Goal: Information Seeking & Learning: Learn about a topic

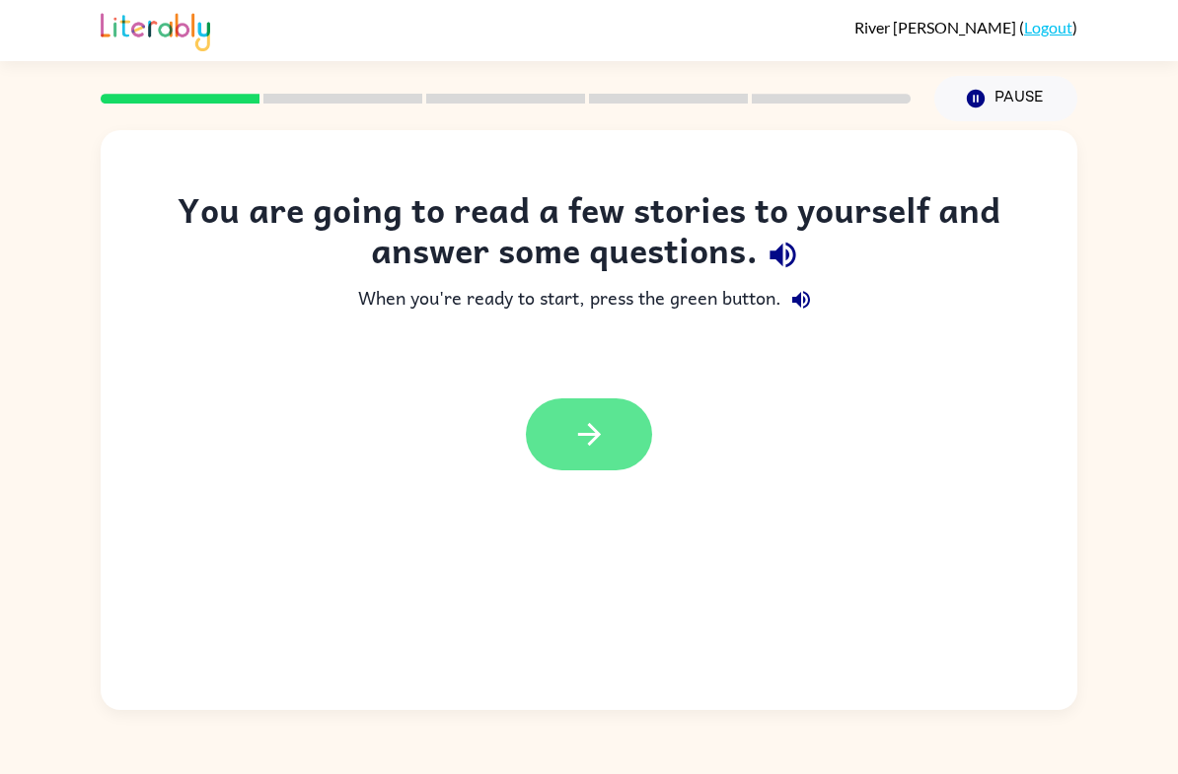
click at [572, 423] on icon "button" at bounding box center [589, 434] width 35 height 35
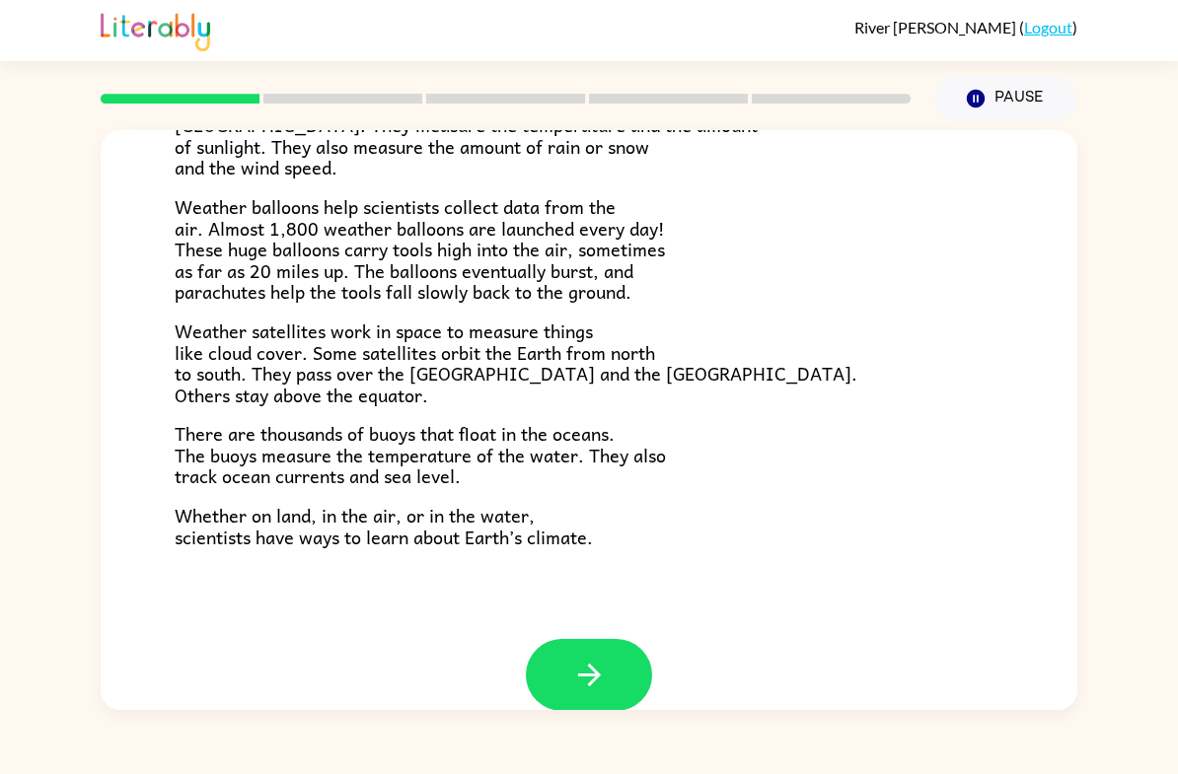
scroll to position [507, 0]
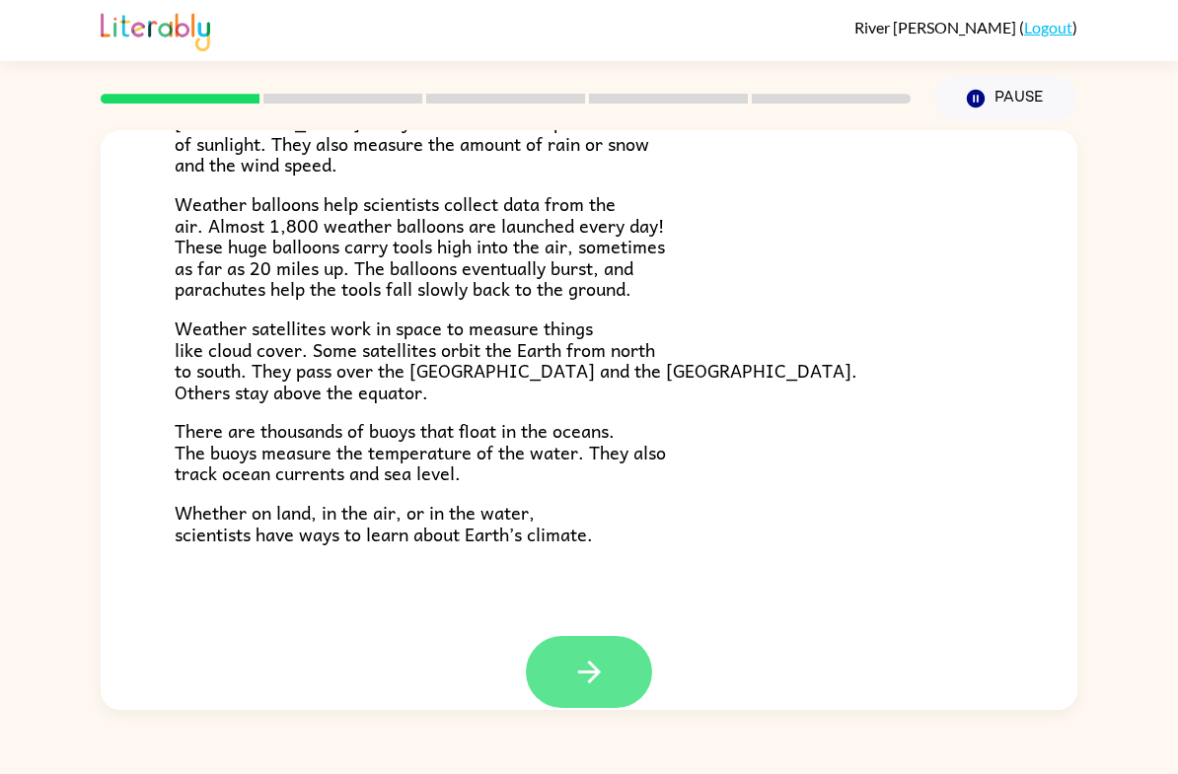
click at [611, 656] on button "button" at bounding box center [589, 672] width 126 height 72
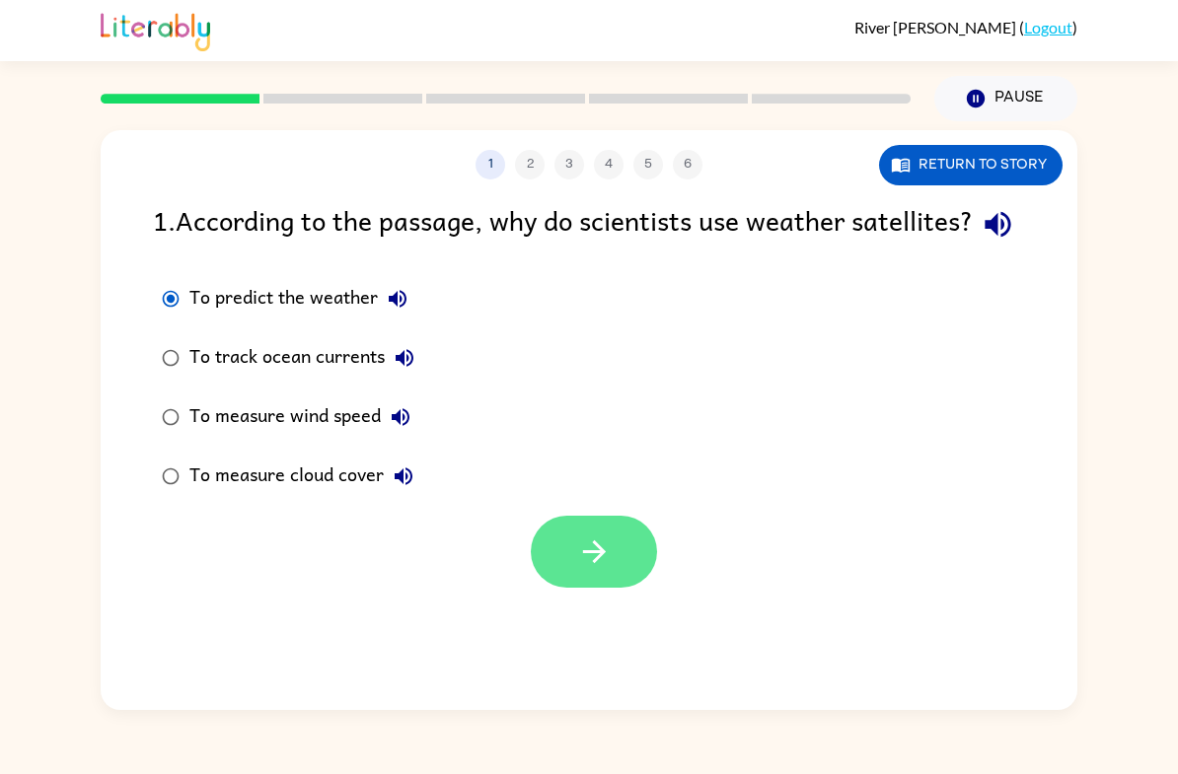
click at [592, 569] on icon "button" at bounding box center [594, 552] width 35 height 35
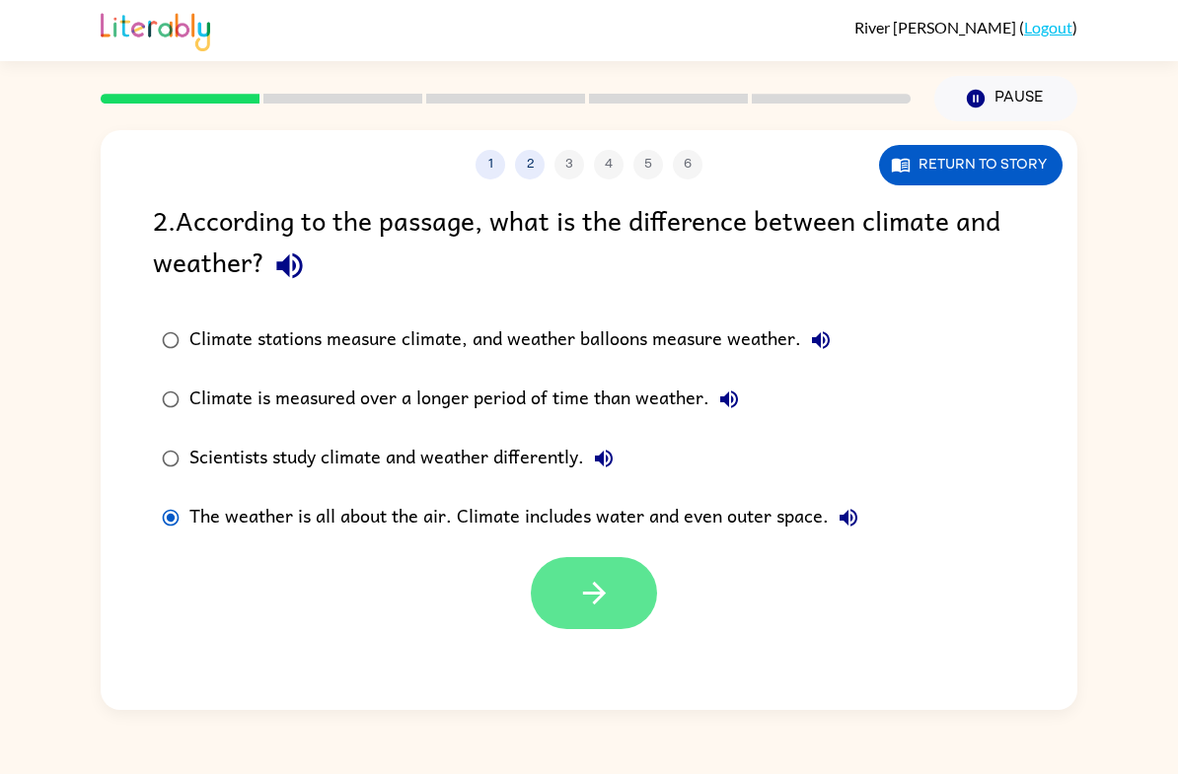
click at [587, 589] on icon "button" at bounding box center [594, 593] width 35 height 35
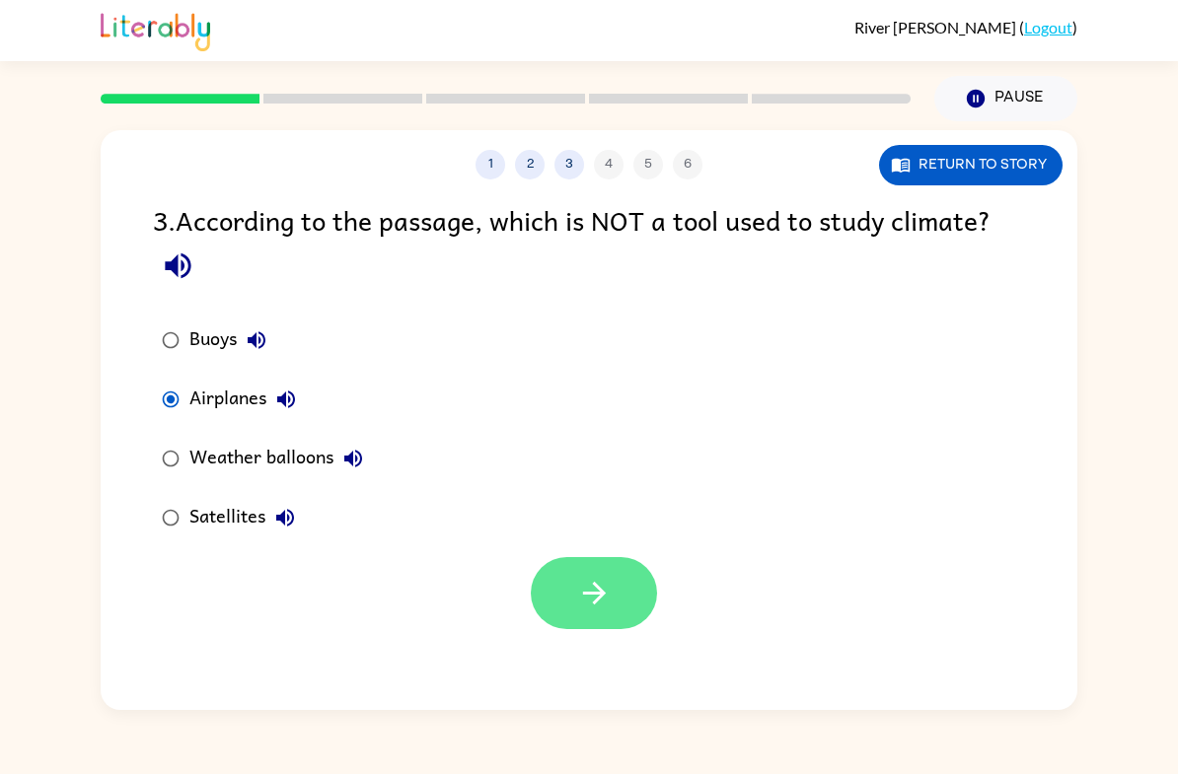
click at [616, 584] on button "button" at bounding box center [594, 593] width 126 height 72
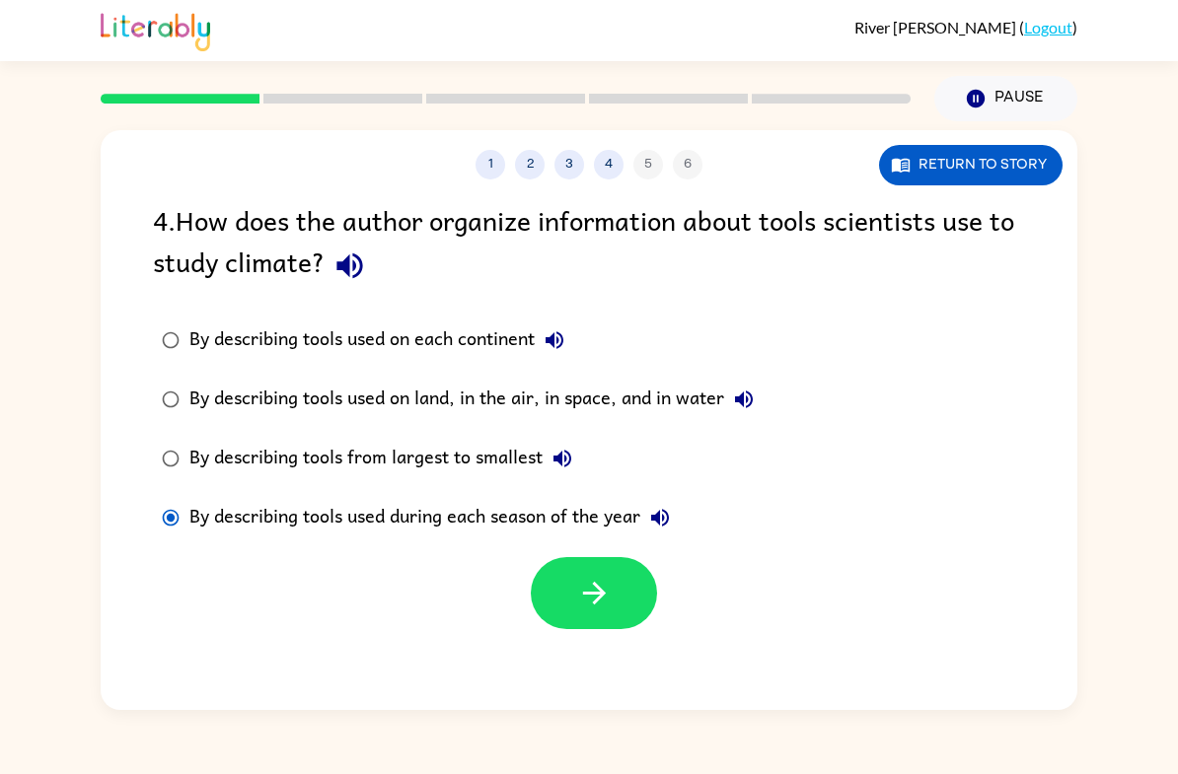
click at [553, 636] on div "1 2 3 4 5 6 Return to story 4 . How does the author organize information about …" at bounding box center [589, 420] width 977 height 580
click at [600, 605] on icon "button" at bounding box center [594, 593] width 35 height 35
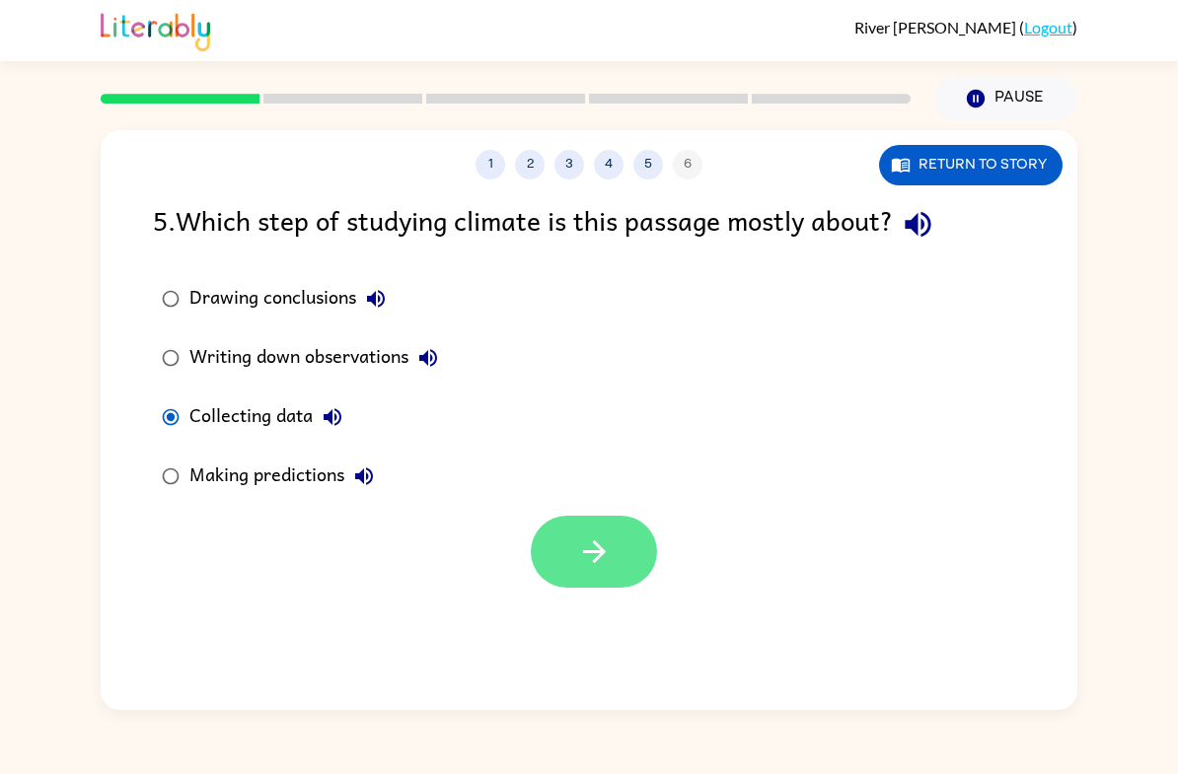
click at [615, 582] on button "button" at bounding box center [594, 552] width 126 height 72
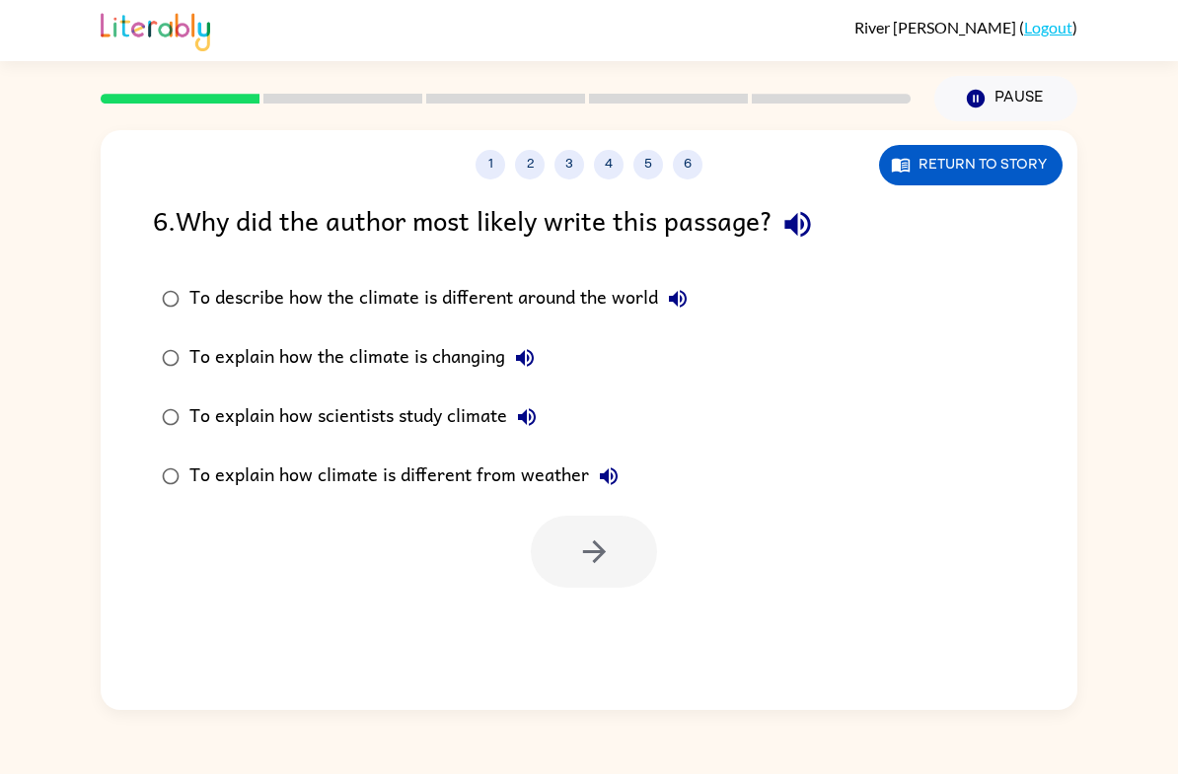
click at [227, 427] on div "To explain how scientists study climate" at bounding box center [367, 417] width 357 height 39
click at [572, 556] on button "button" at bounding box center [594, 552] width 126 height 72
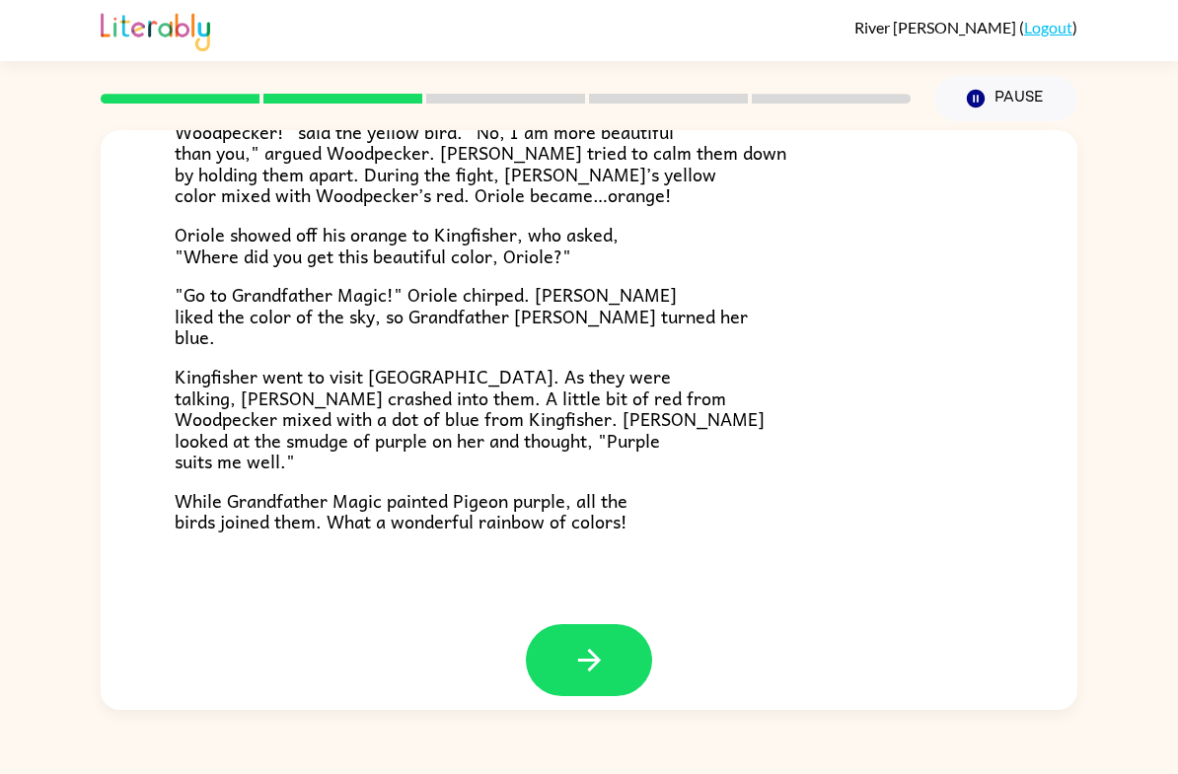
scroll to position [475, 0]
click at [588, 644] on icon "button" at bounding box center [589, 661] width 35 height 35
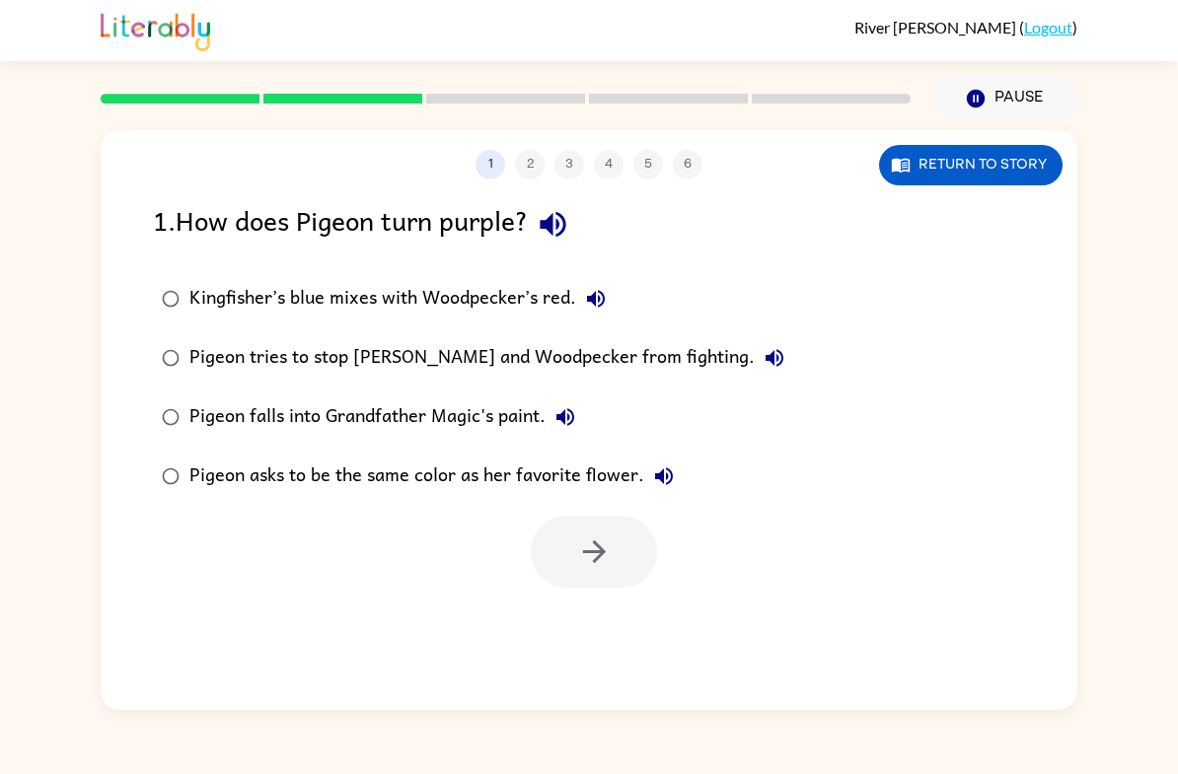
scroll to position [0, 0]
click at [577, 559] on icon "button" at bounding box center [594, 552] width 35 height 35
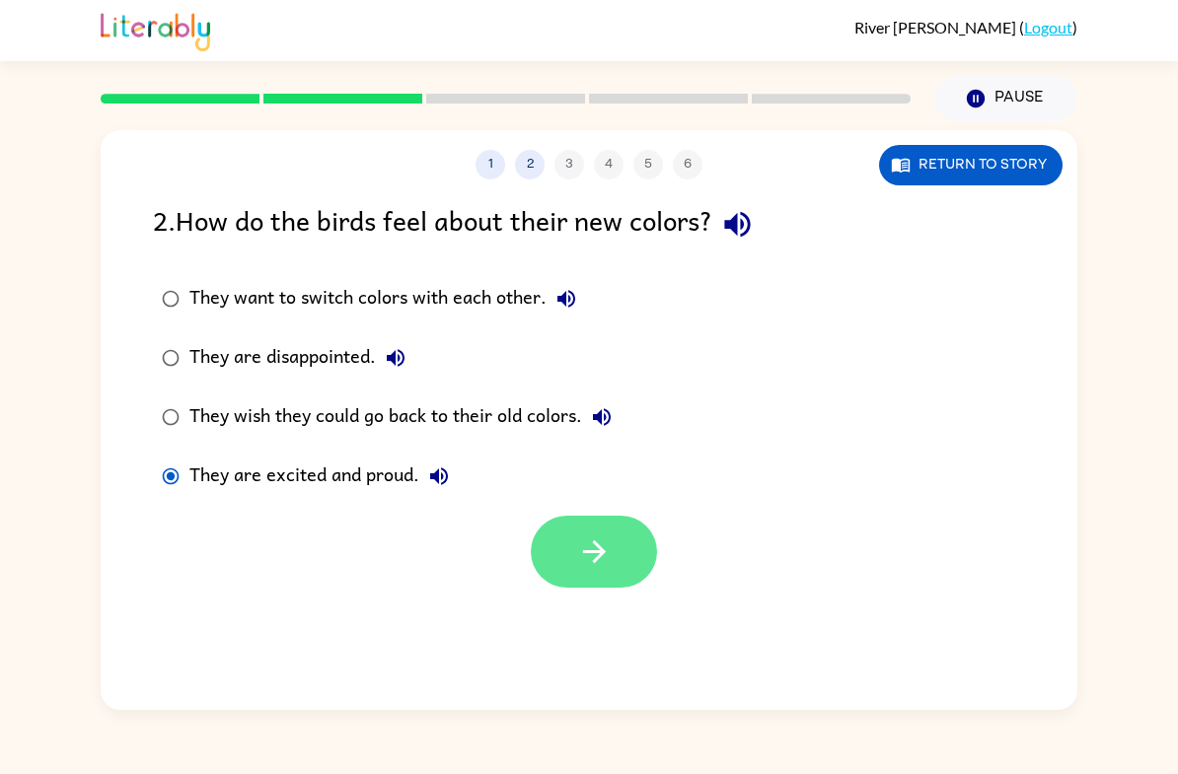
click at [583, 549] on icon "button" at bounding box center [594, 552] width 35 height 35
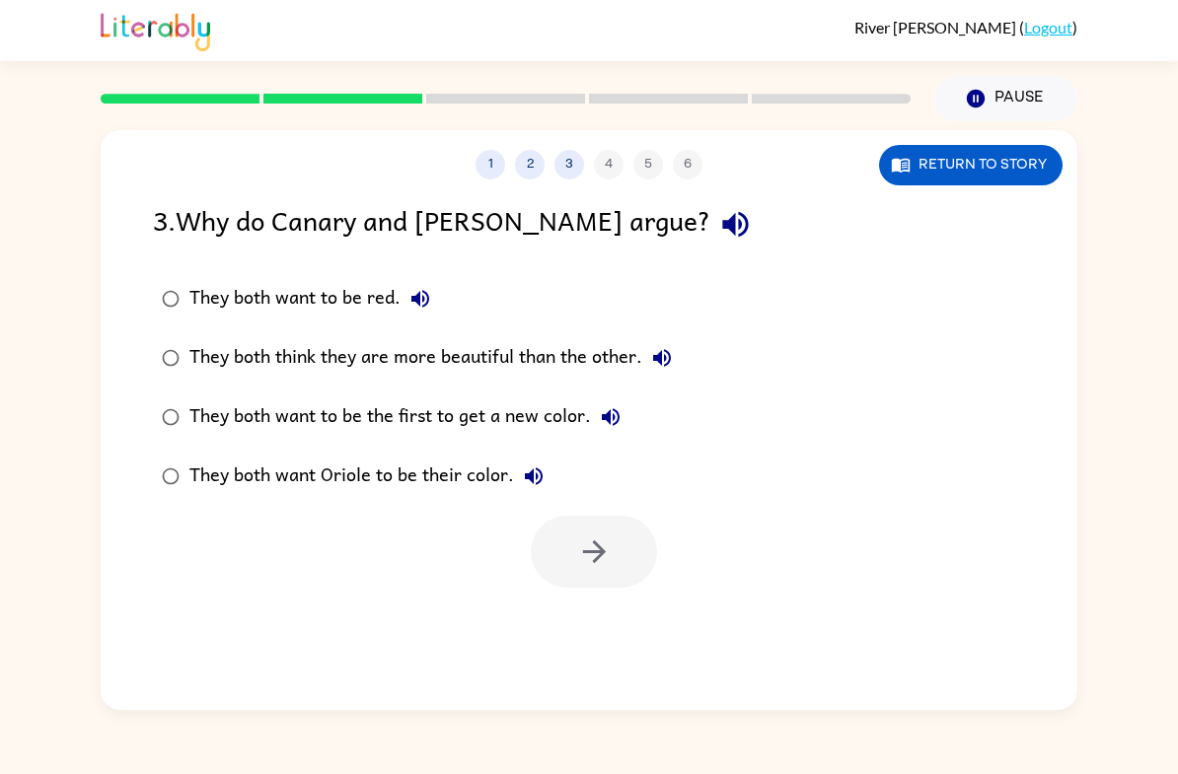
click at [180, 336] on label "They both think they are more beautiful than the other." at bounding box center [416, 357] width 549 height 59
click at [587, 573] on button "button" at bounding box center [594, 552] width 126 height 72
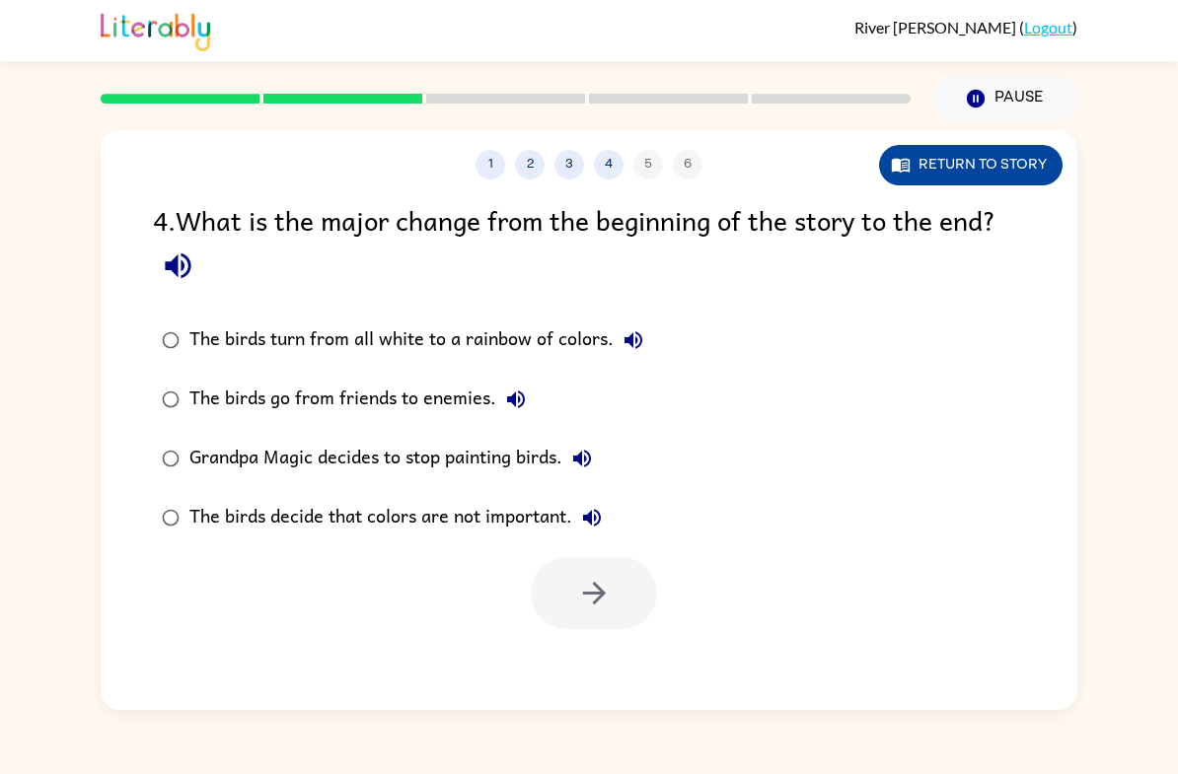
click at [1020, 175] on button "Return to story" at bounding box center [970, 165] width 183 height 40
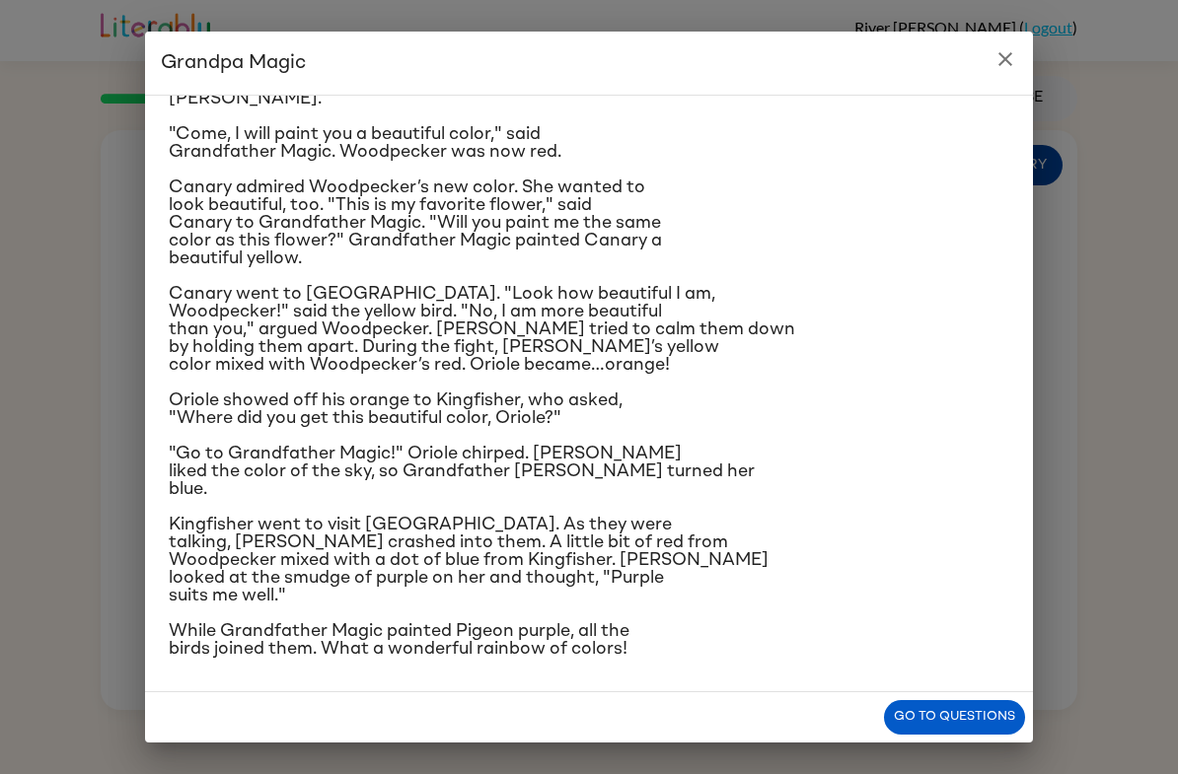
scroll to position [281, 0]
click at [1005, 53] on icon "close" at bounding box center [1005, 59] width 24 height 24
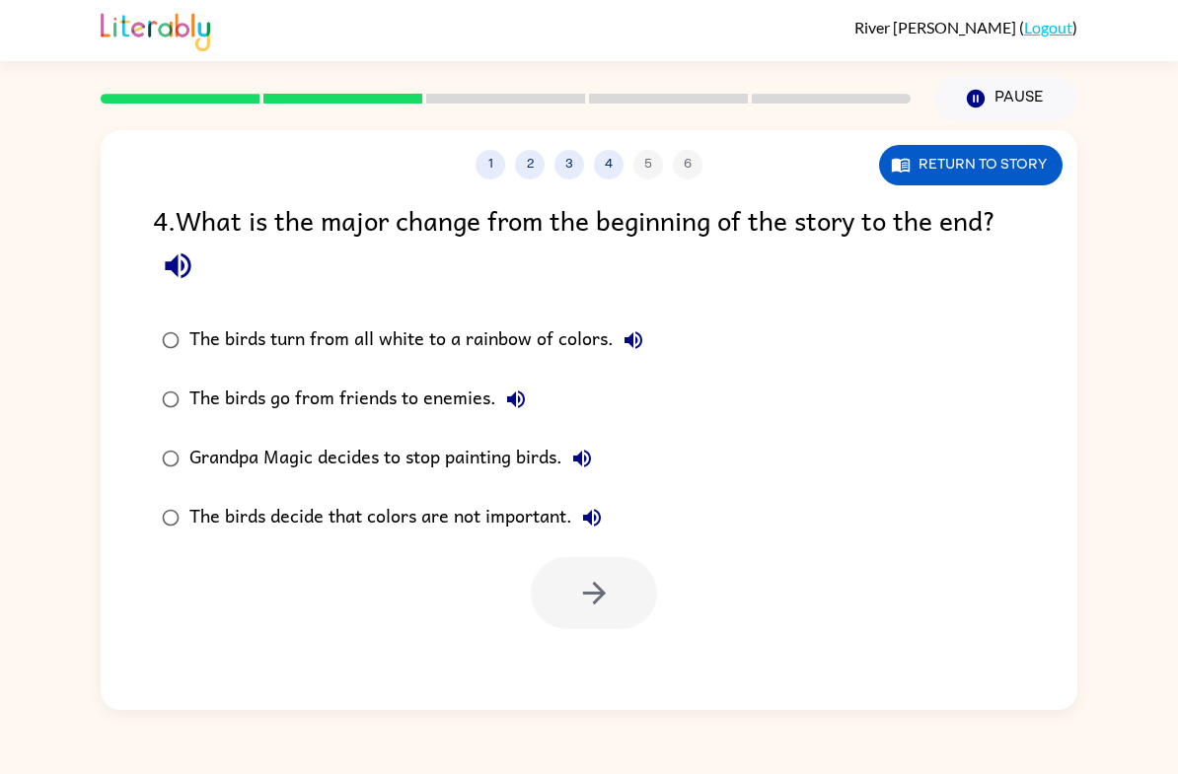
click at [181, 499] on label "The birds decide that colors are not important." at bounding box center [402, 517] width 521 height 59
click at [624, 605] on button "button" at bounding box center [594, 593] width 126 height 72
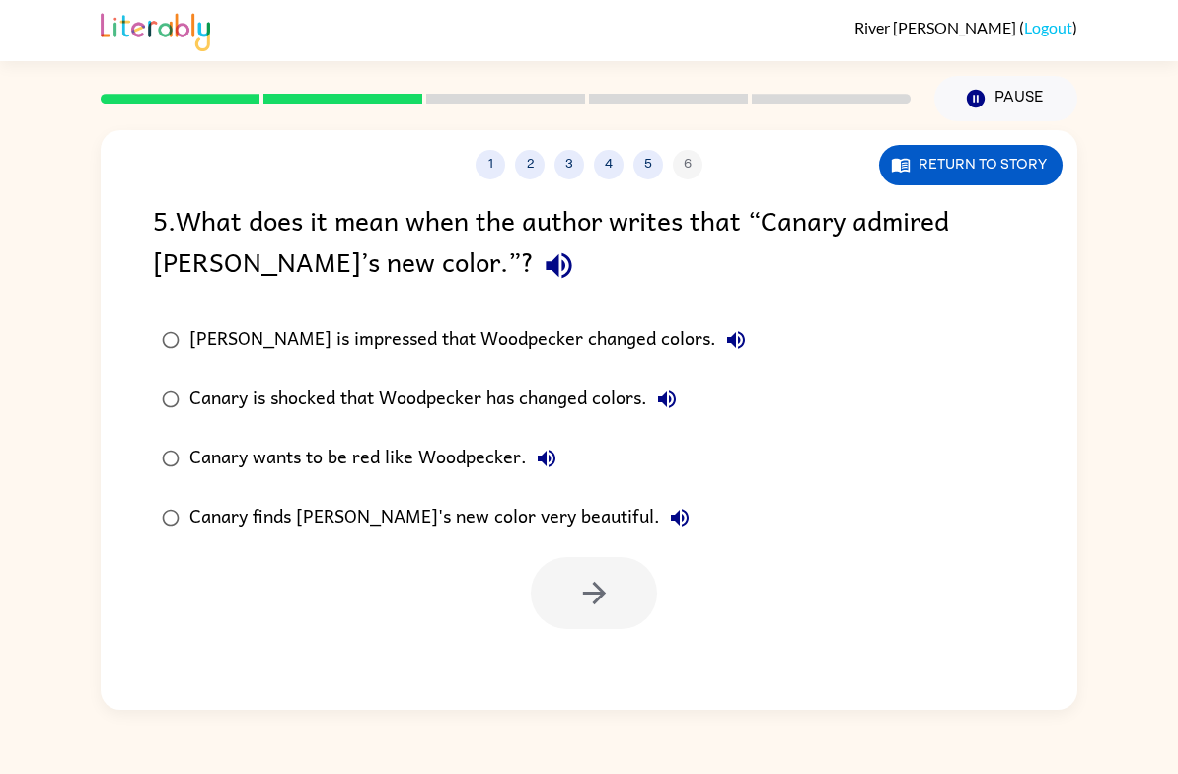
click at [151, 529] on label "Canary finds [PERSON_NAME]'s new color very beautiful." at bounding box center [453, 517] width 623 height 59
click at [584, 629] on button "button" at bounding box center [594, 593] width 126 height 72
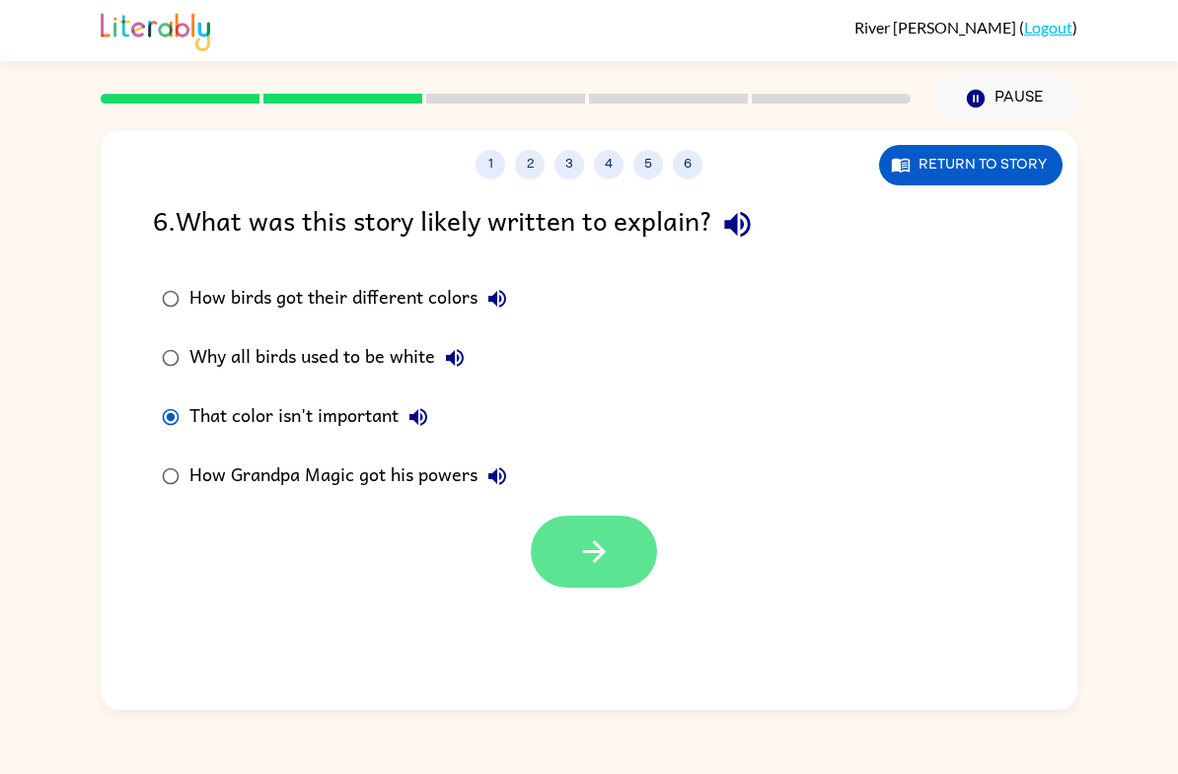
click at [613, 544] on button "button" at bounding box center [594, 552] width 126 height 72
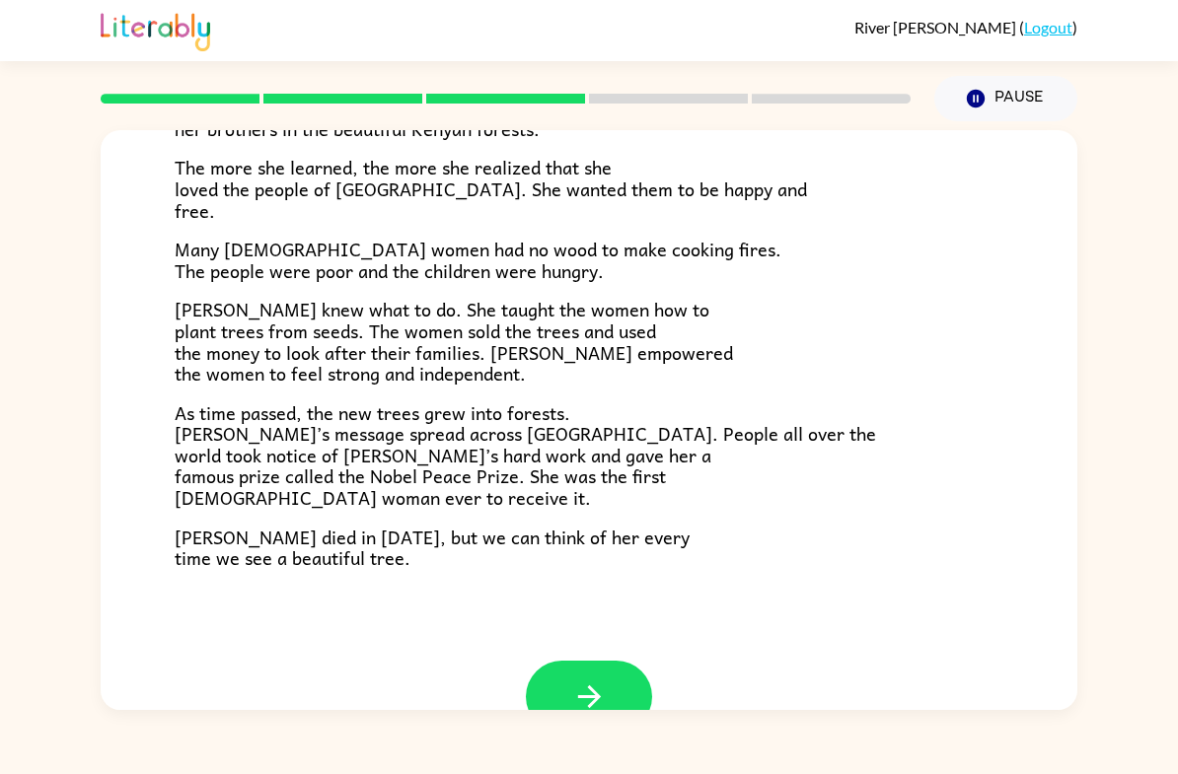
scroll to position [503, 0]
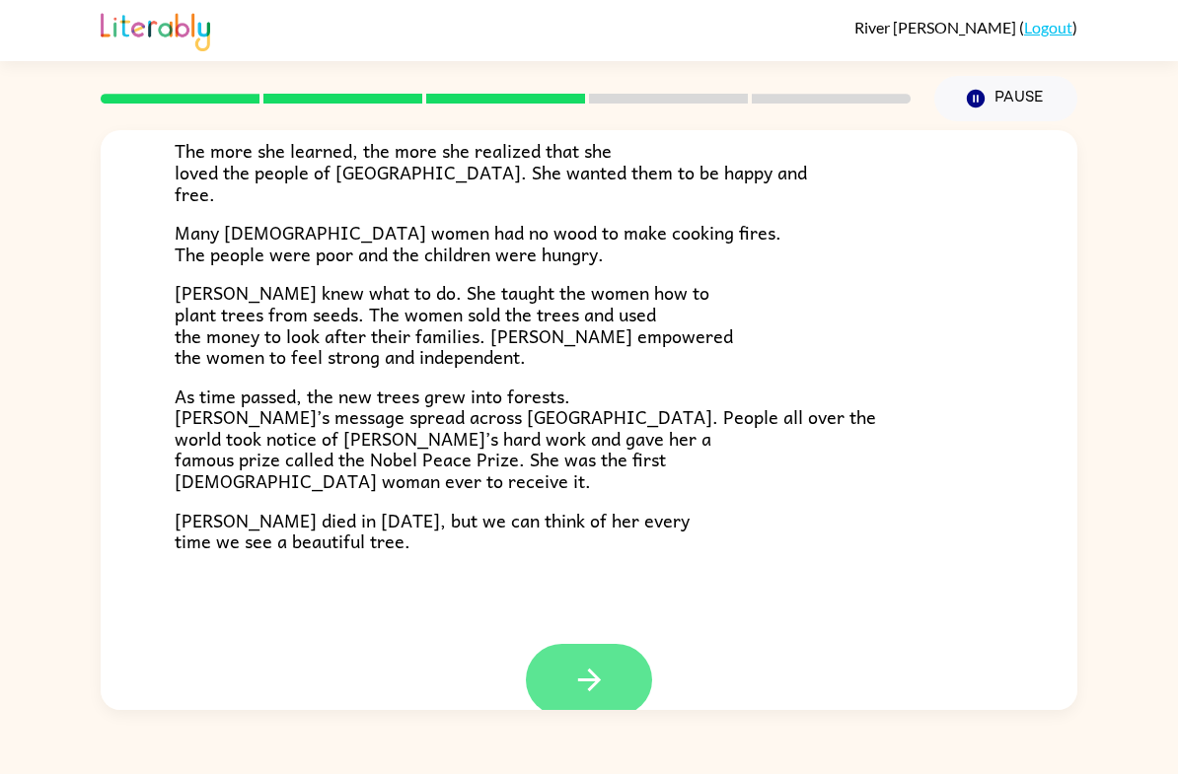
click at [558, 645] on button "button" at bounding box center [589, 680] width 126 height 72
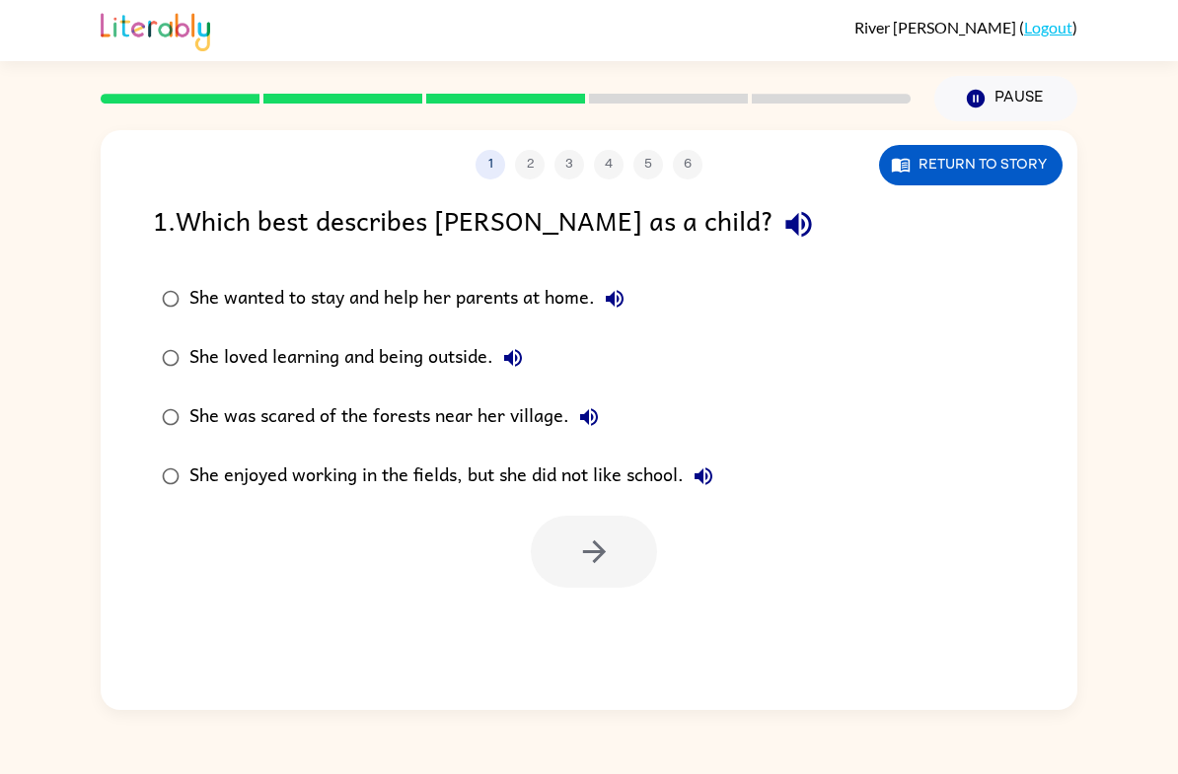
scroll to position [0, 0]
click at [260, 373] on div "She loved learning and being outside." at bounding box center [360, 357] width 343 height 39
click at [604, 522] on button "button" at bounding box center [594, 552] width 126 height 72
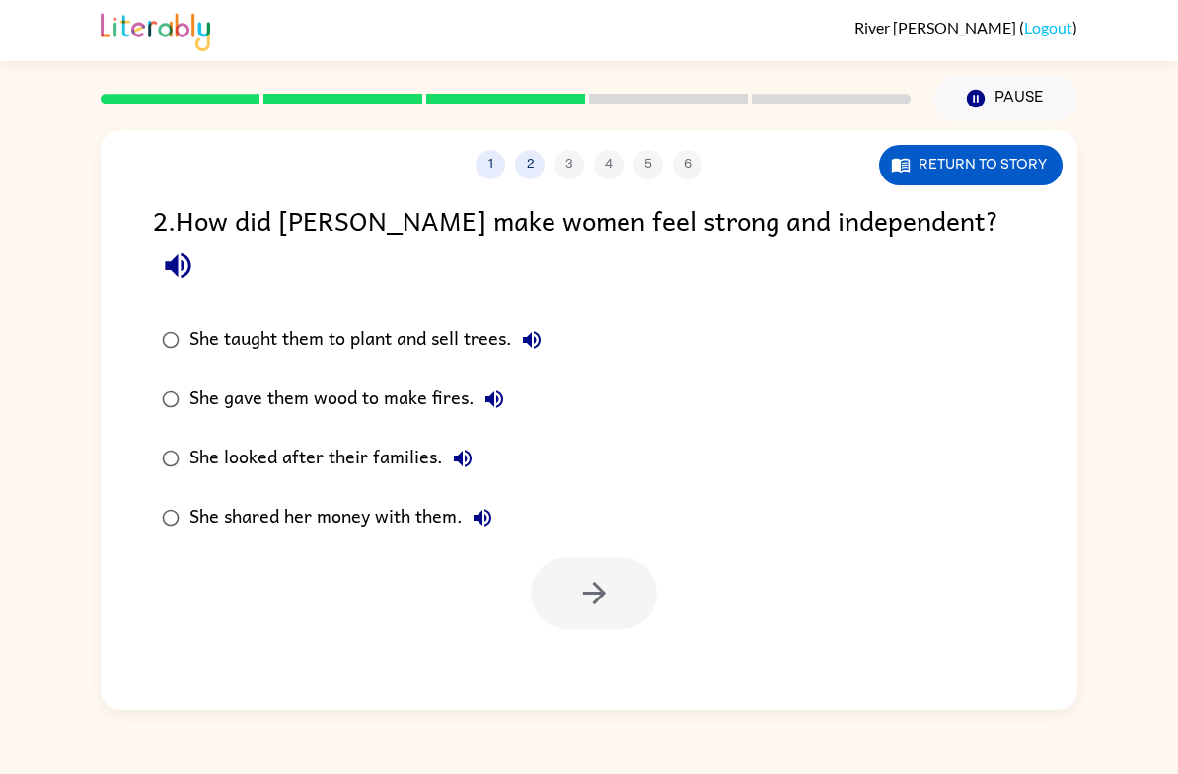
click at [451, 321] on div "She taught them to plant and sell trees." at bounding box center [370, 340] width 362 height 39
click at [611, 574] on button "button" at bounding box center [594, 593] width 126 height 72
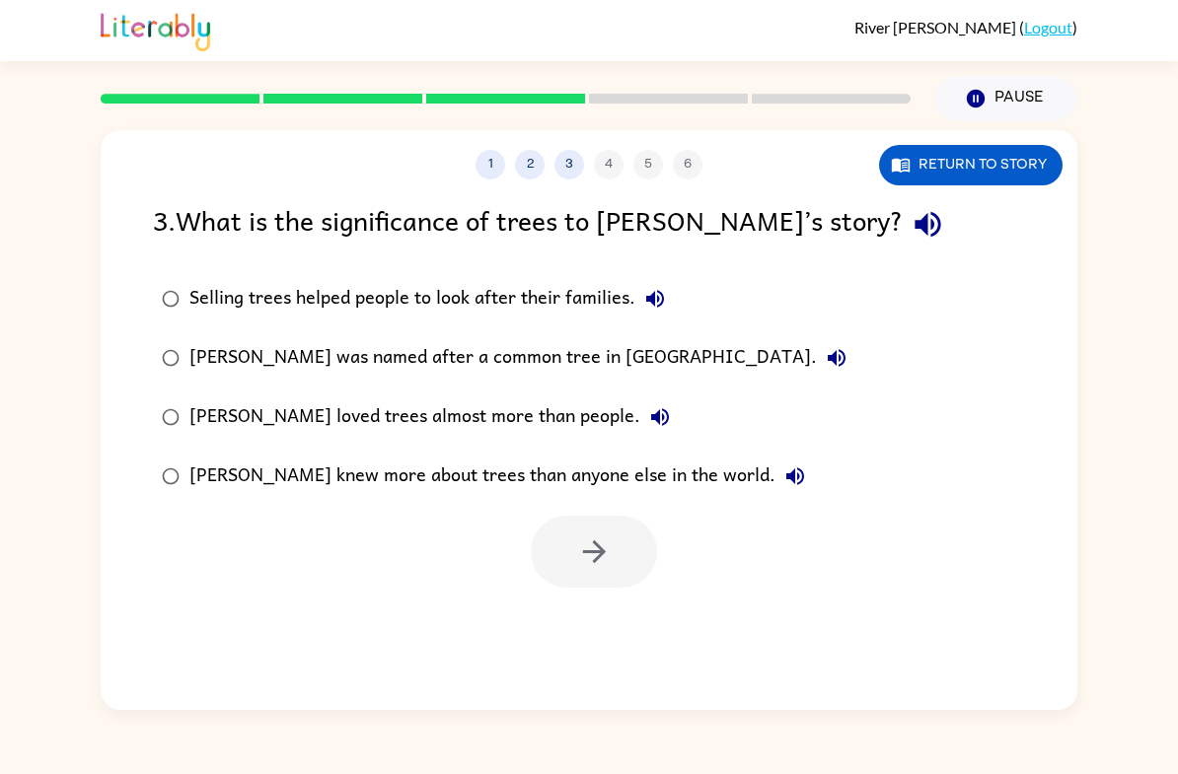
click at [180, 281] on label "Selling trees helped people to look after their families." at bounding box center [504, 298] width 724 height 59
click at [603, 539] on icon "button" at bounding box center [594, 552] width 35 height 35
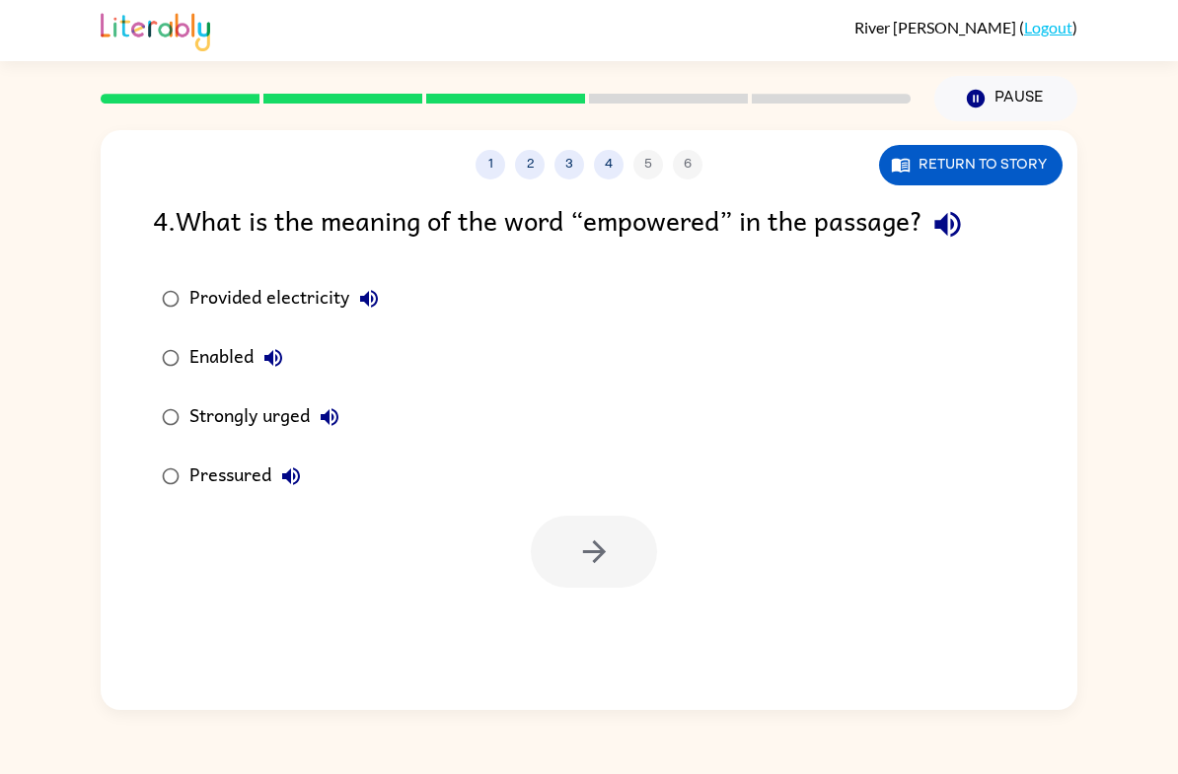
click at [271, 416] on div "Strongly urged" at bounding box center [269, 417] width 160 height 39
click at [623, 547] on button "button" at bounding box center [594, 552] width 126 height 72
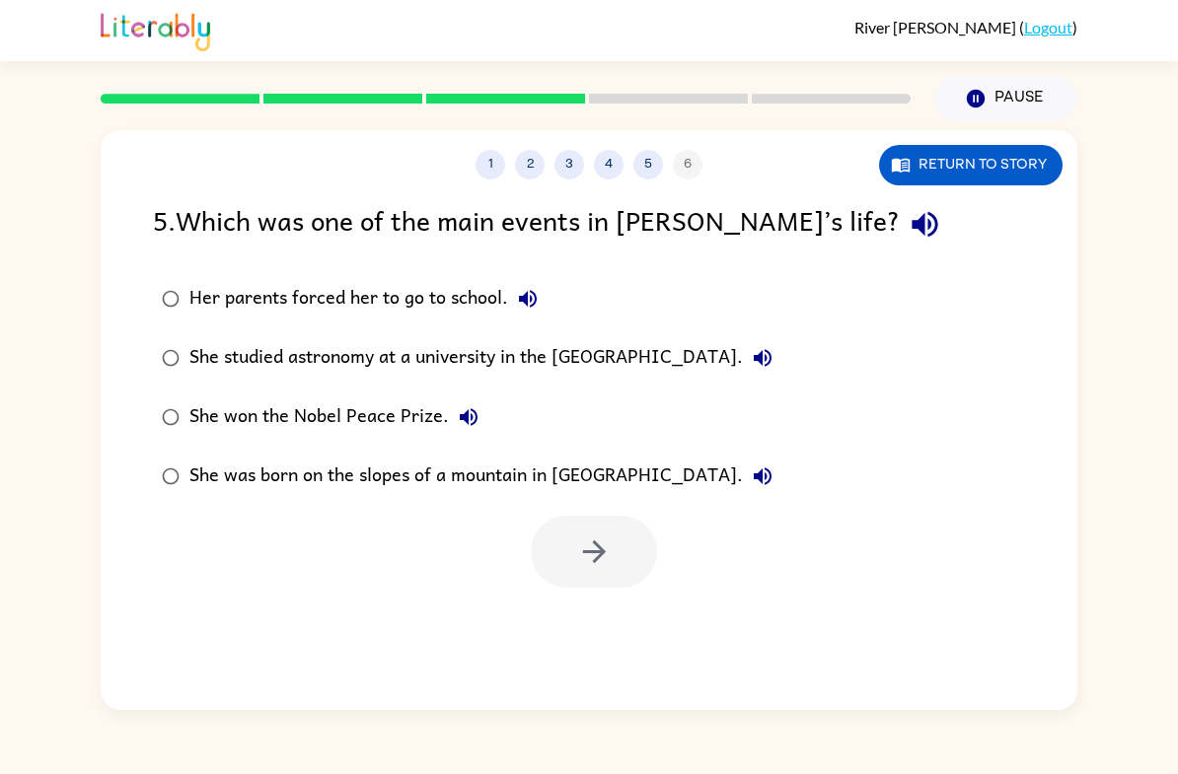
click at [418, 491] on div "She was born on the slopes of a mountain in [GEOGRAPHIC_DATA]." at bounding box center [485, 476] width 593 height 39
click at [618, 544] on button "button" at bounding box center [594, 552] width 126 height 72
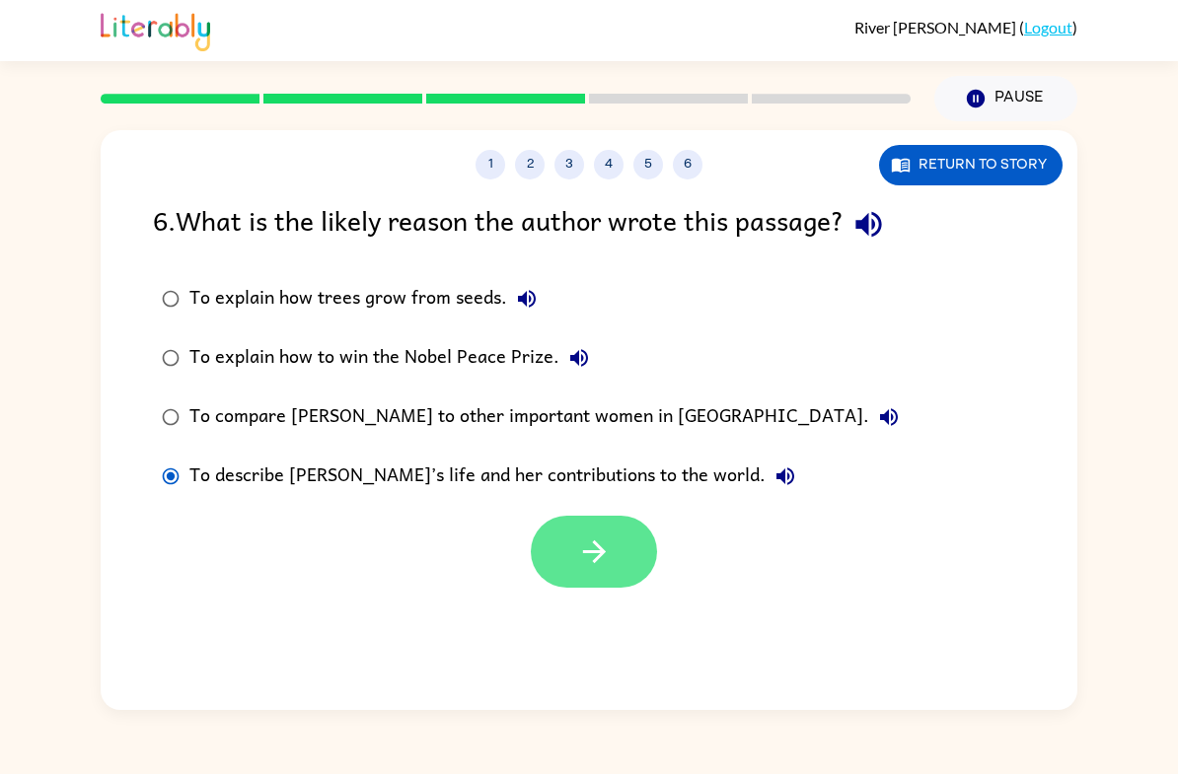
click at [615, 543] on button "button" at bounding box center [594, 552] width 126 height 72
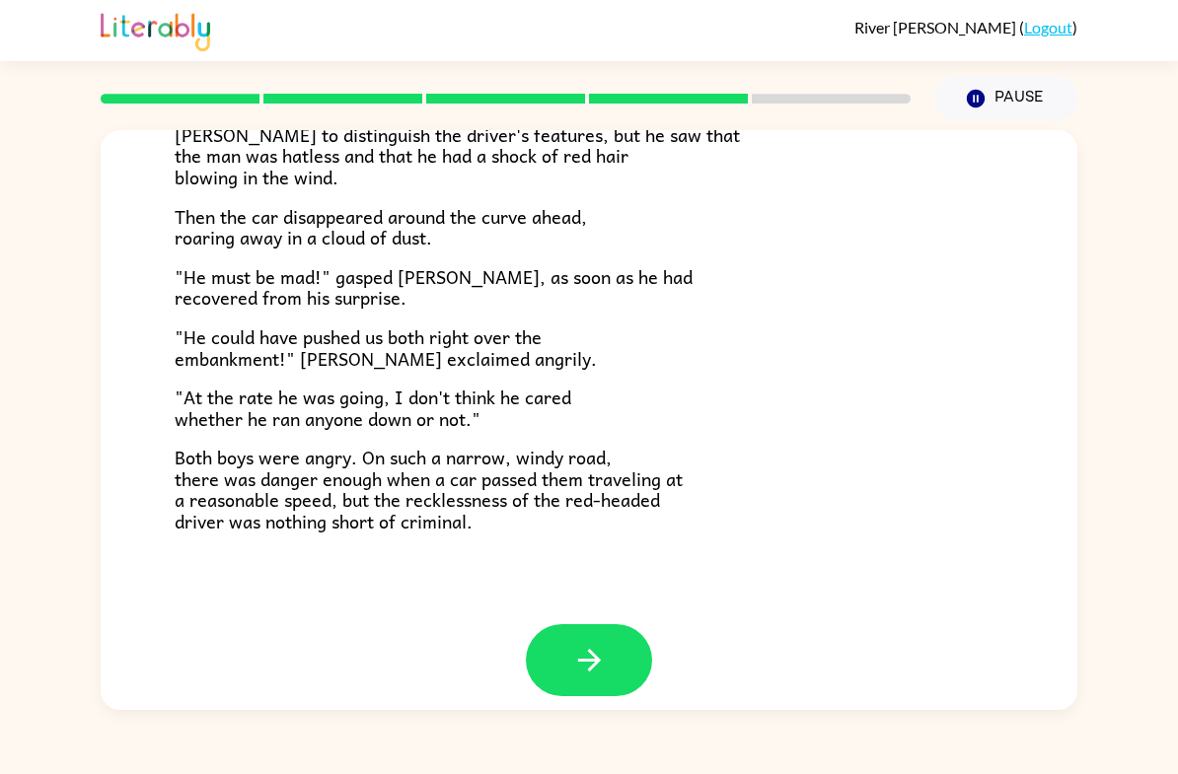
scroll to position [514, 0]
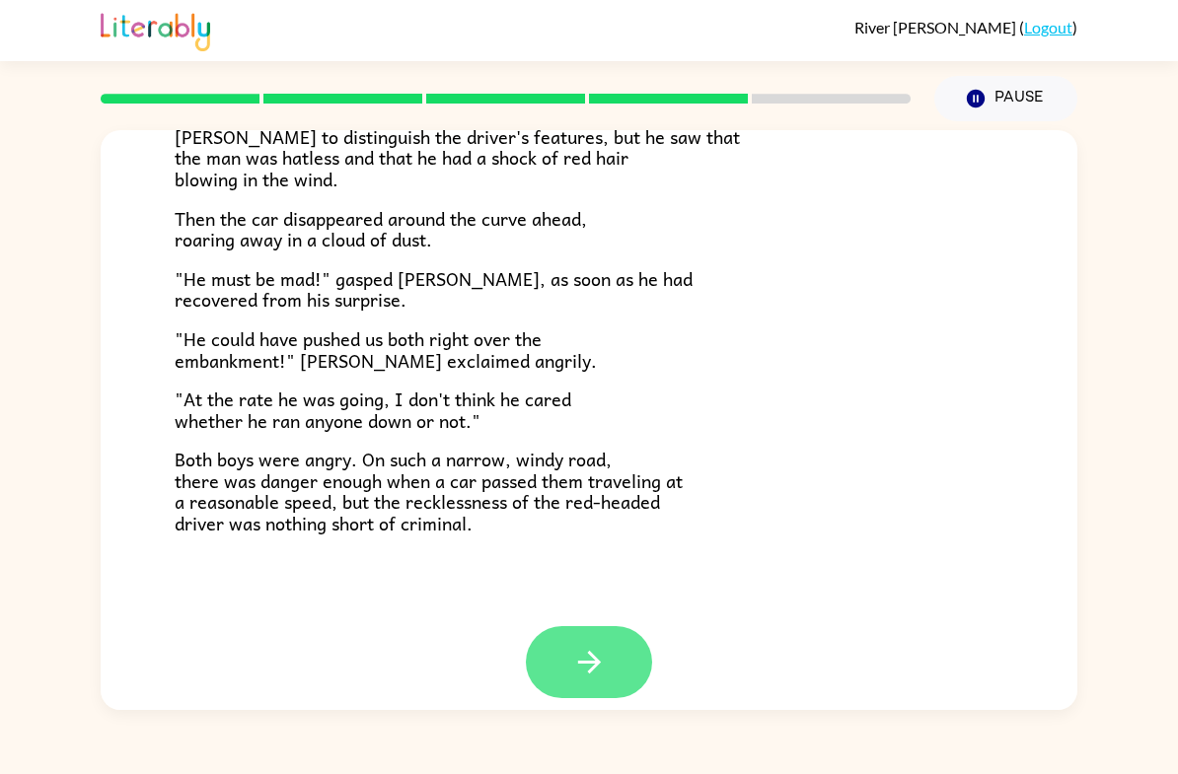
click at [614, 633] on button "button" at bounding box center [589, 662] width 126 height 72
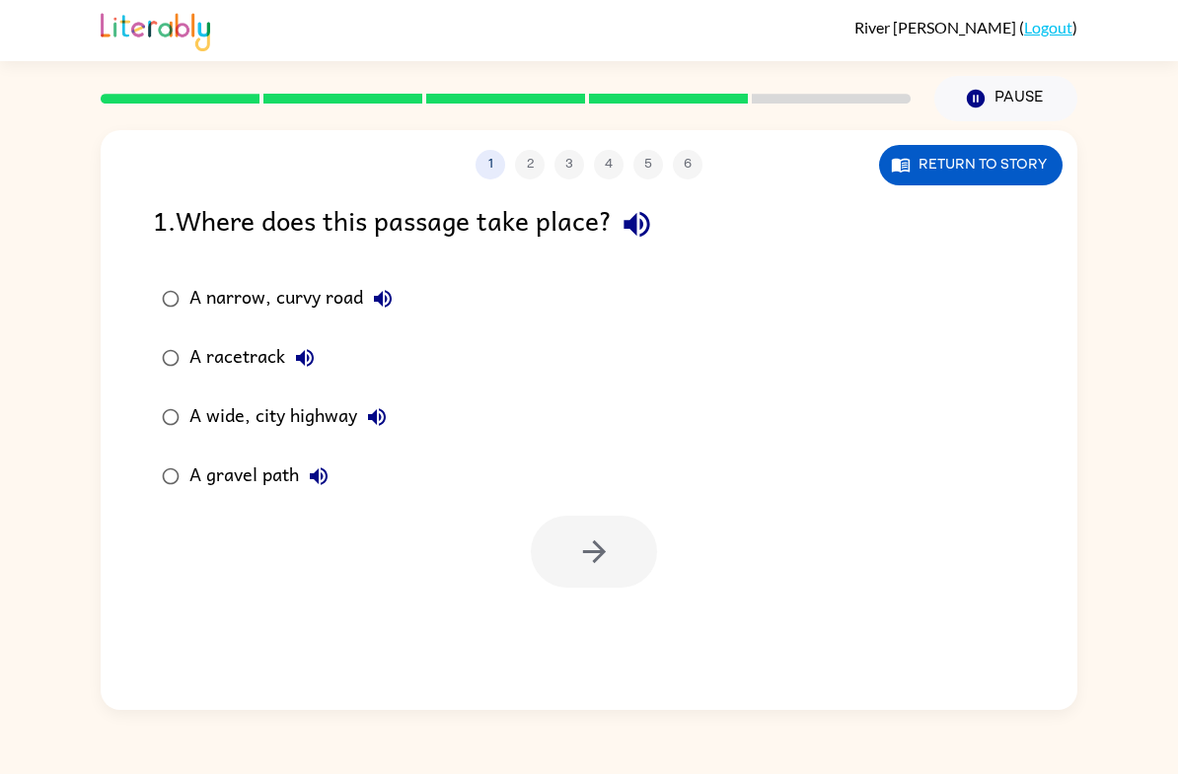
scroll to position [0, 0]
click at [189, 391] on label "A wide, city highway" at bounding box center [277, 417] width 270 height 59
click at [576, 520] on button "button" at bounding box center [594, 552] width 126 height 72
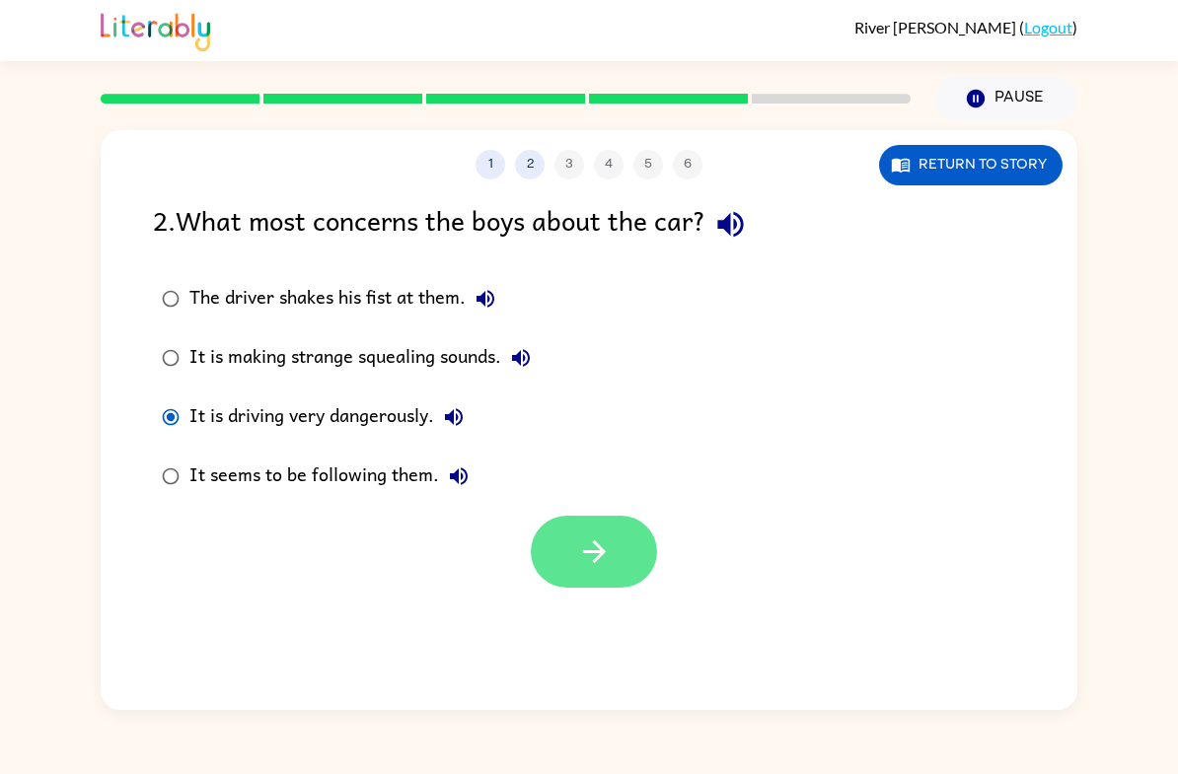
click at [617, 532] on button "button" at bounding box center [594, 552] width 126 height 72
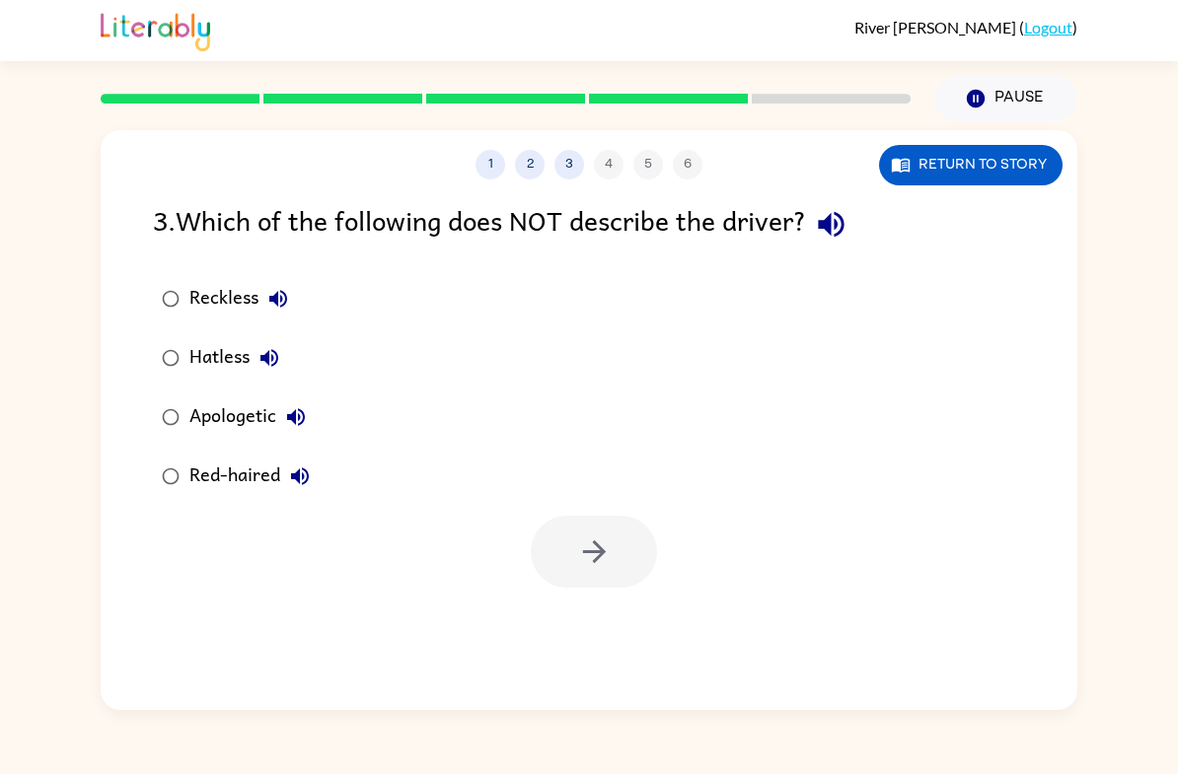
click at [254, 364] on button "Hatless" at bounding box center [269, 357] width 39 height 39
click at [622, 525] on button "button" at bounding box center [594, 552] width 126 height 72
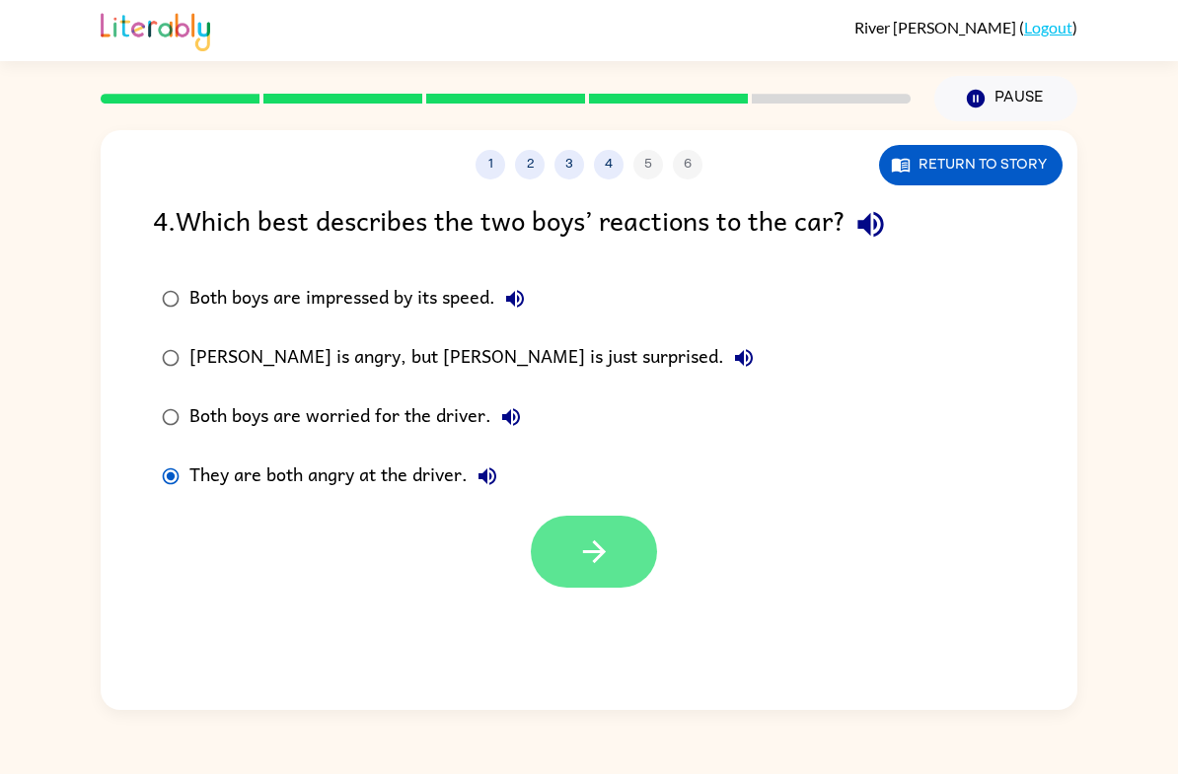
click at [581, 550] on icon "button" at bounding box center [594, 552] width 35 height 35
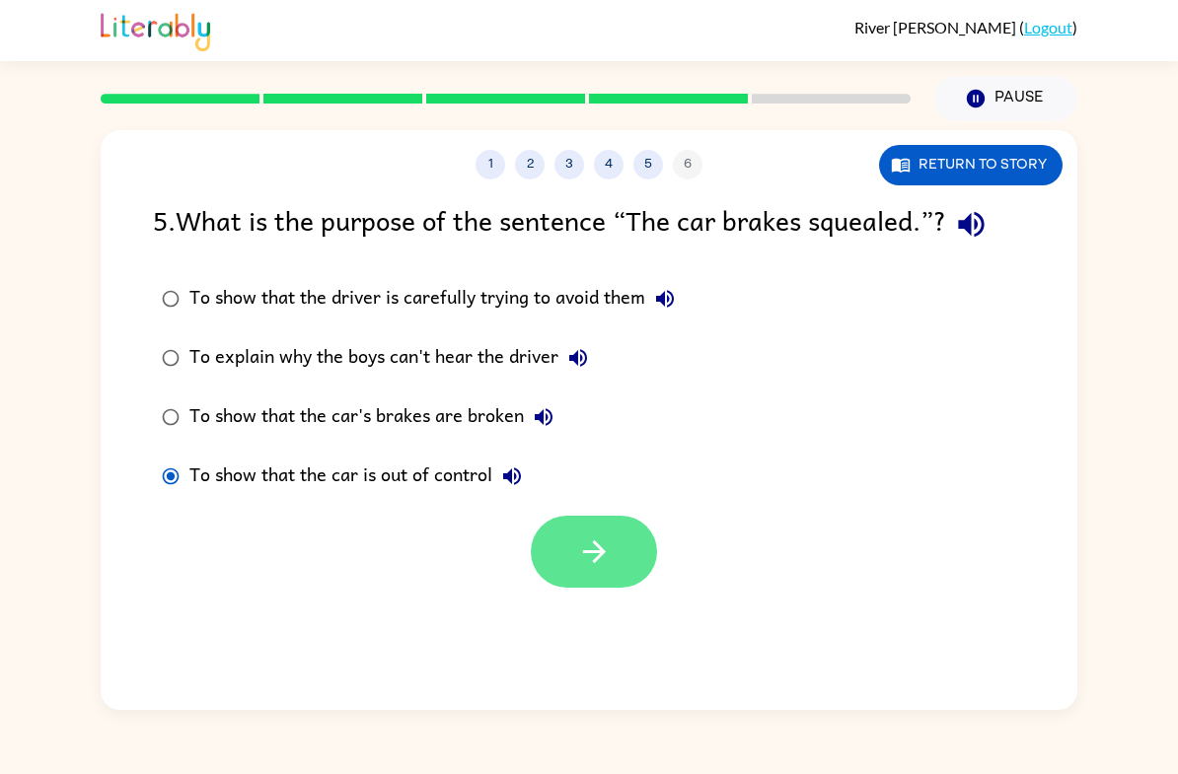
click at [587, 546] on icon "button" at bounding box center [594, 552] width 35 height 35
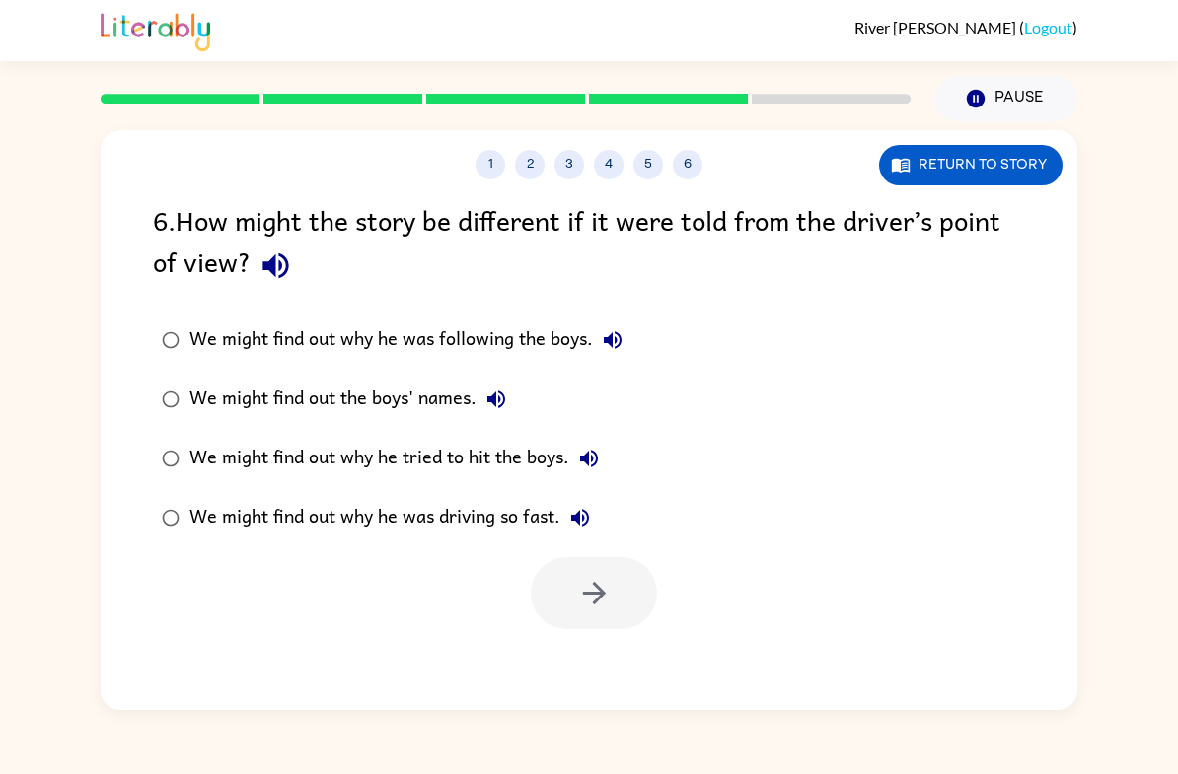
click at [304, 400] on div "We might find out the boys' names." at bounding box center [352, 399] width 326 height 39
click at [418, 519] on div "We might find out why he was driving so fast." at bounding box center [394, 517] width 410 height 39
click at [611, 587] on icon "button" at bounding box center [594, 593] width 35 height 35
